Goal: Check status

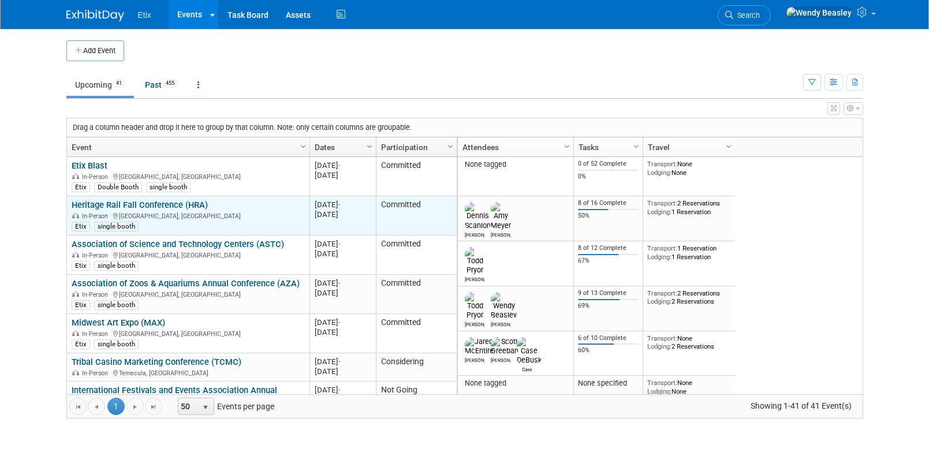
click at [161, 203] on link "Heritage Rail Fall Conference (HRA)" at bounding box center [140, 205] width 136 height 10
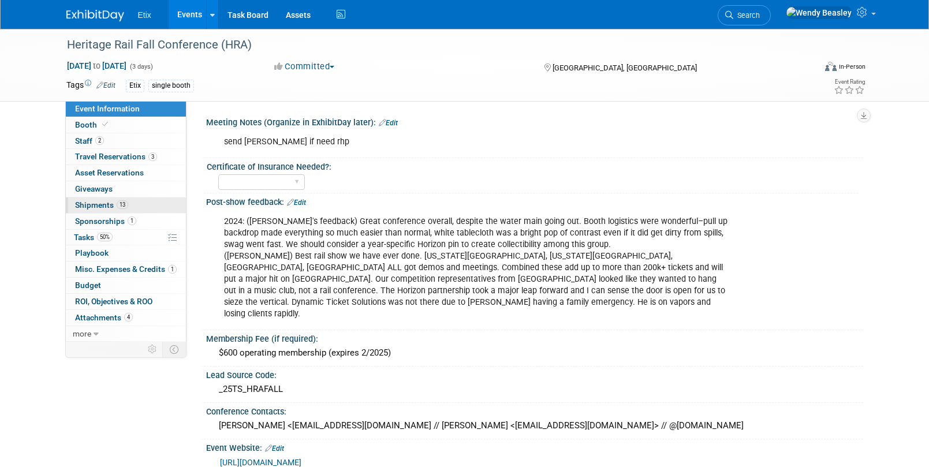
click at [99, 206] on span "Shipments 13" at bounding box center [101, 204] width 53 height 9
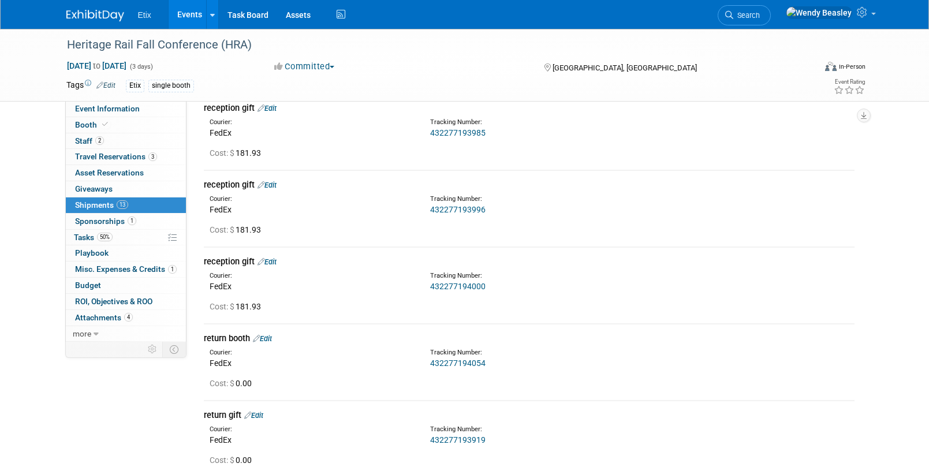
scroll to position [836, 0]
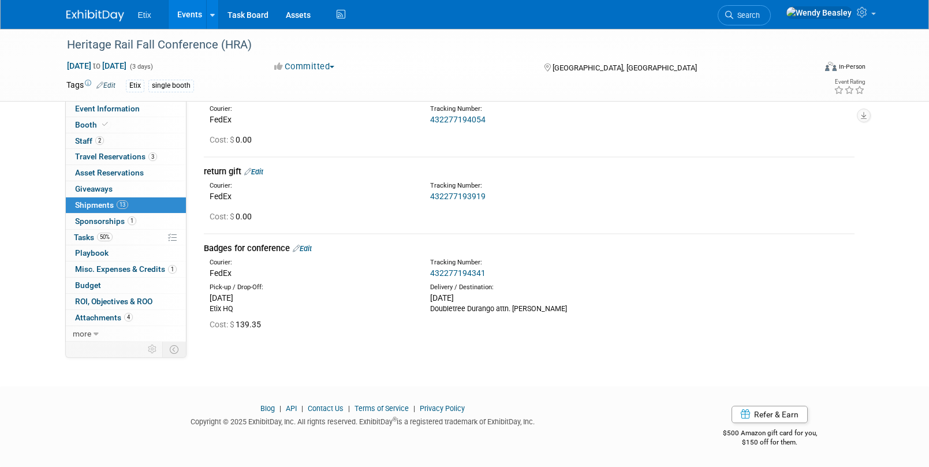
click at [466, 271] on link "432277194341" at bounding box center [457, 273] width 55 height 9
